Goal: Task Accomplishment & Management: Use online tool/utility

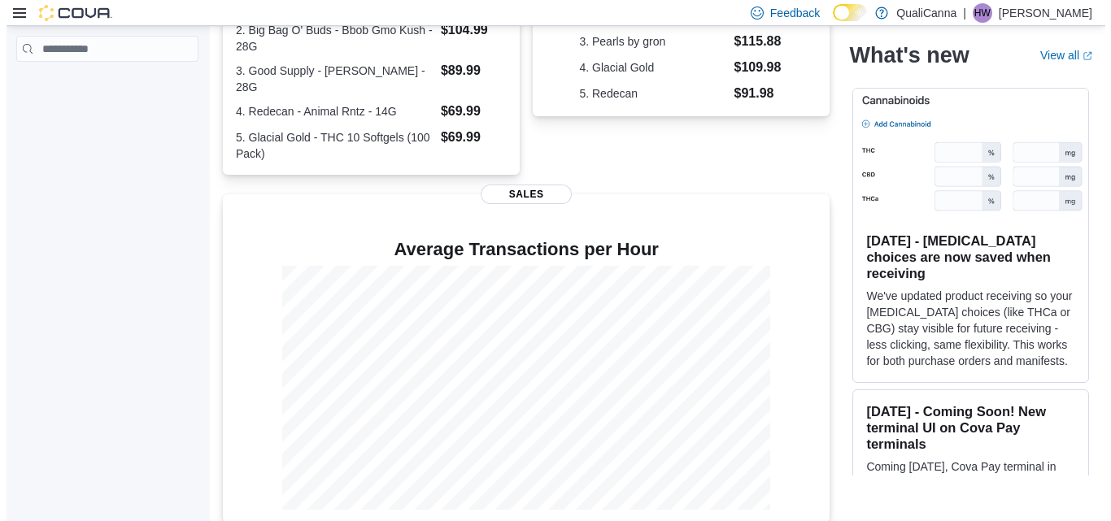
scroll to position [796, 0]
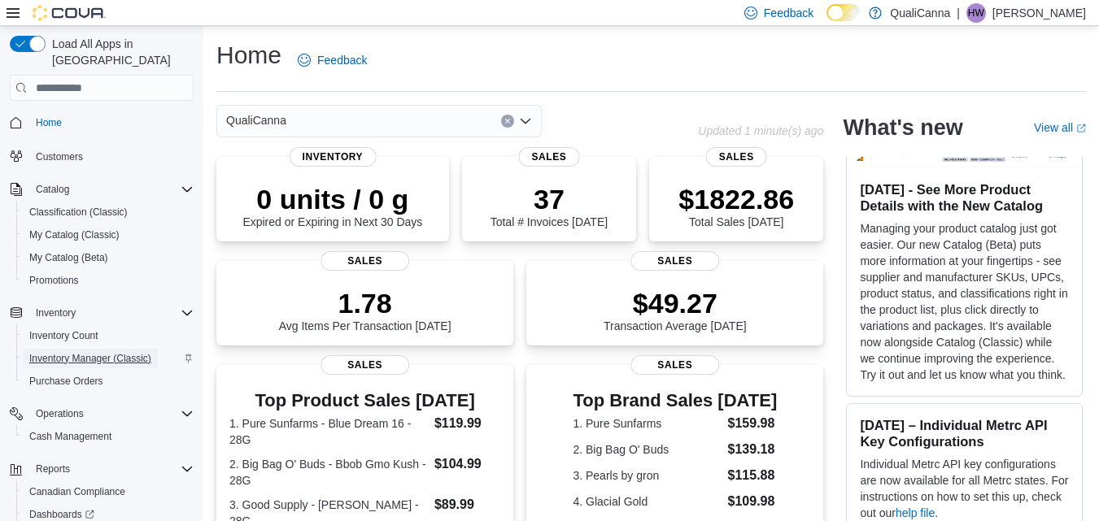
click at [116, 352] on span "Inventory Manager (Classic)" at bounding box center [90, 358] width 122 height 13
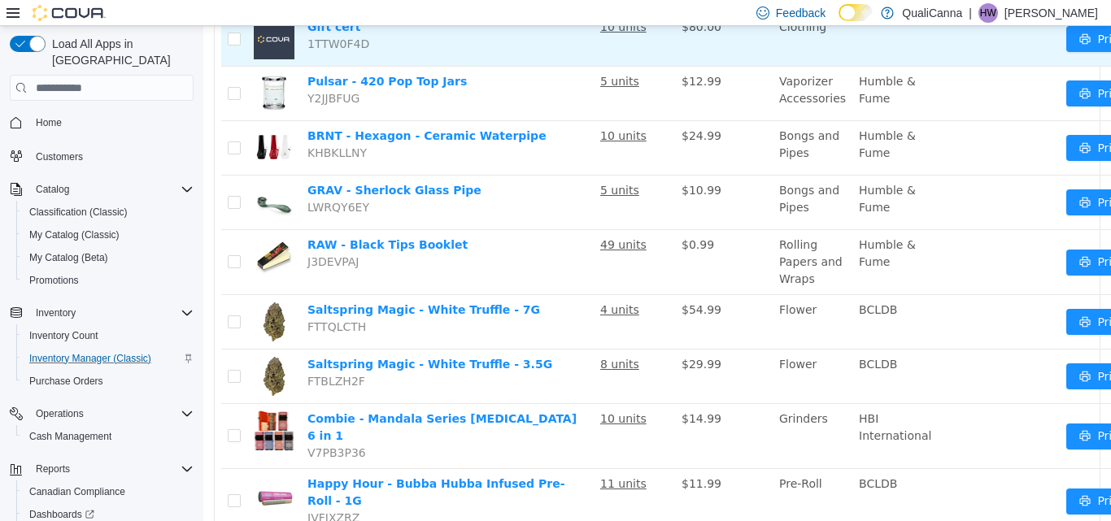
scroll to position [107, 0]
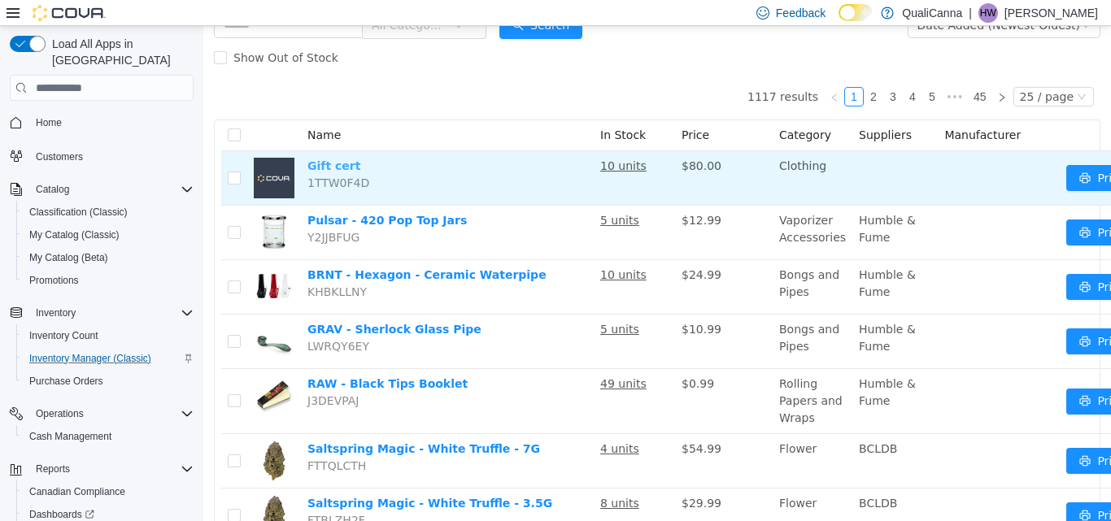
click at [338, 162] on link "Gift cert" at bounding box center [333, 165] width 53 height 13
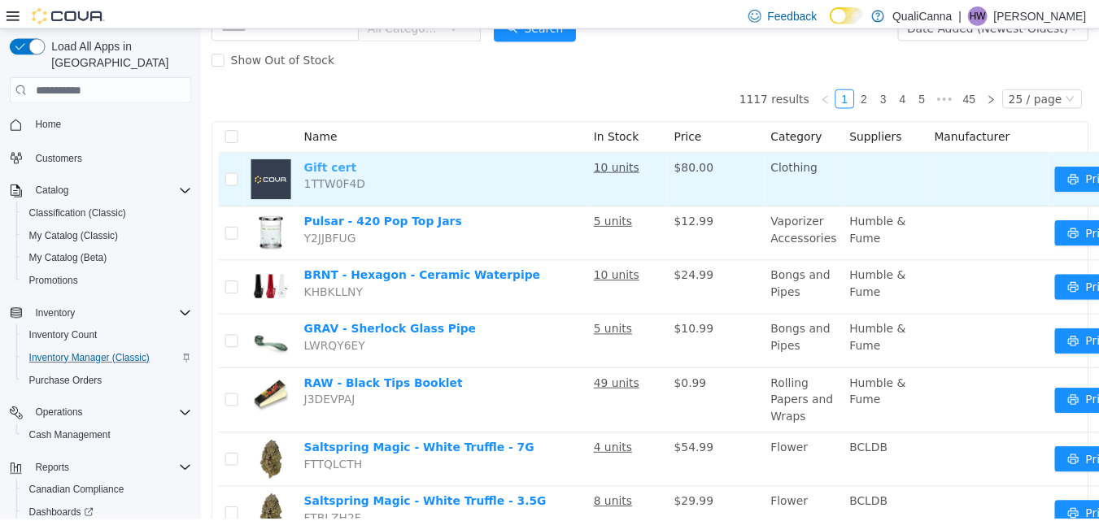
scroll to position [0, 0]
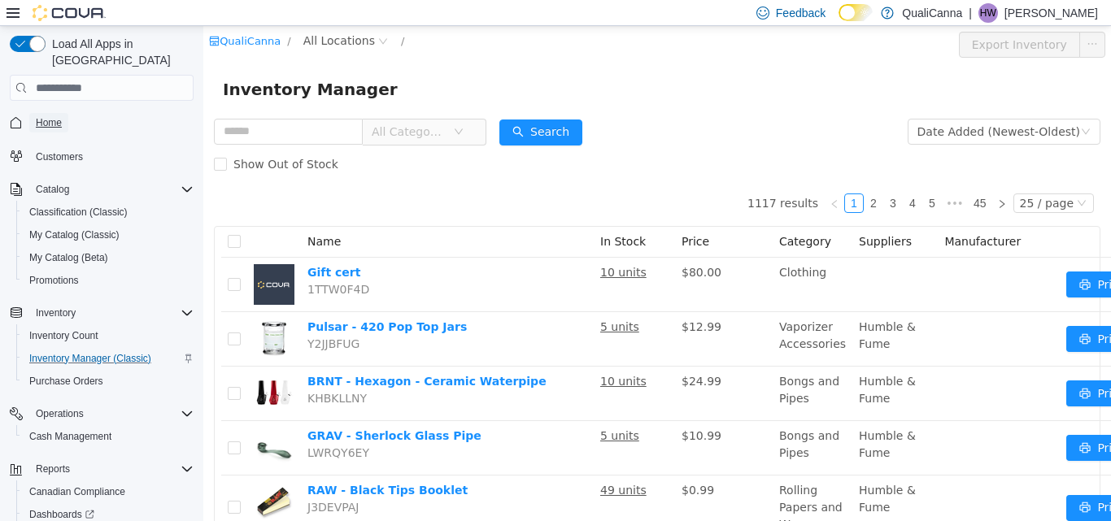
click at [54, 116] on span "Home" at bounding box center [49, 122] width 26 height 13
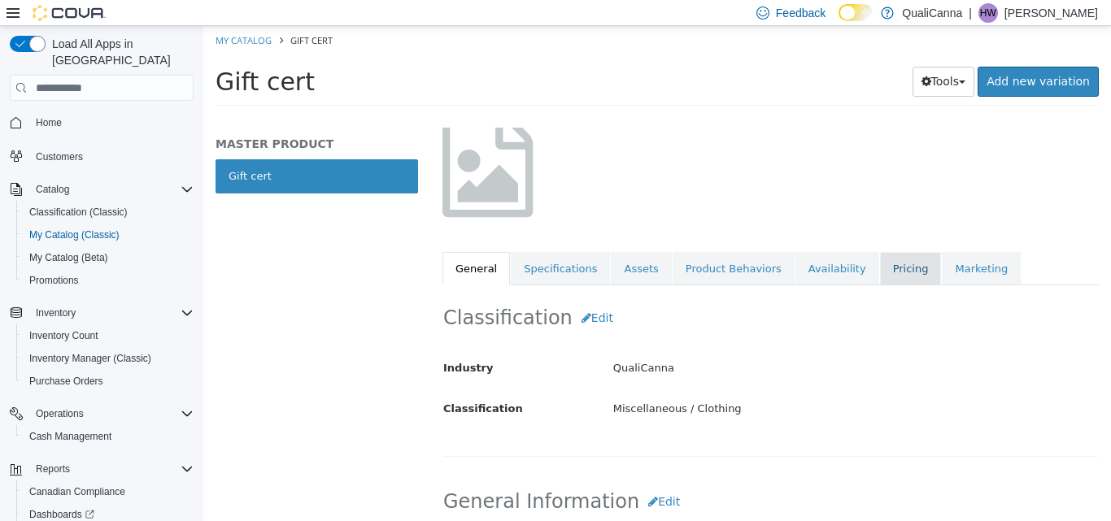
scroll to position [110, 0]
click at [880, 271] on link "Pricing" at bounding box center [911, 270] width 62 height 34
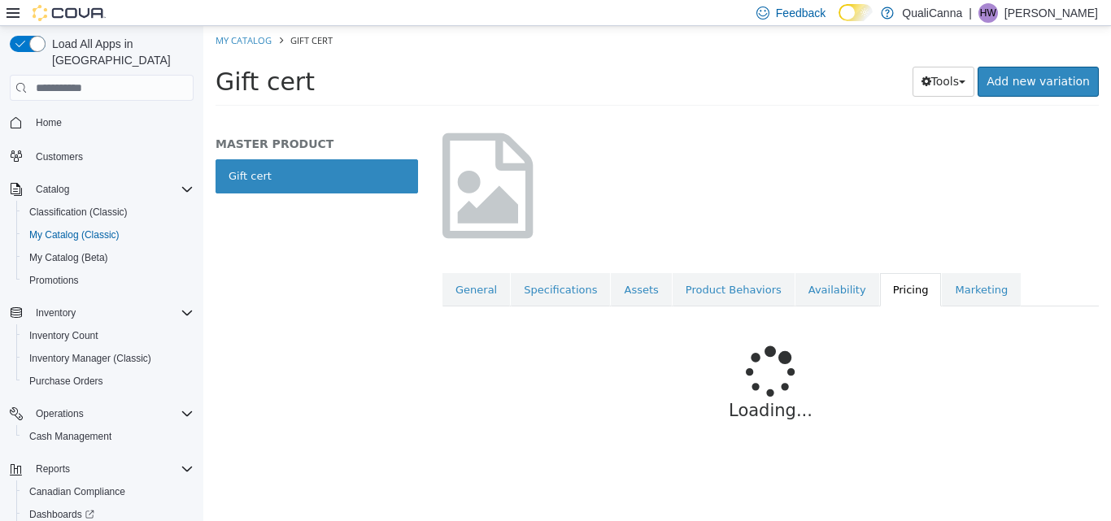
scroll to position [89, 0]
